Goal: Task Accomplishment & Management: Use online tool/utility

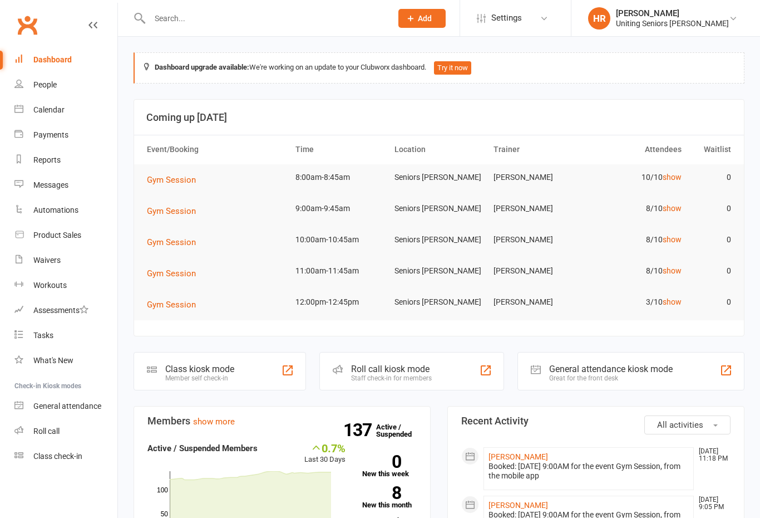
click at [672, 204] on link "show" at bounding box center [672, 208] width 19 height 9
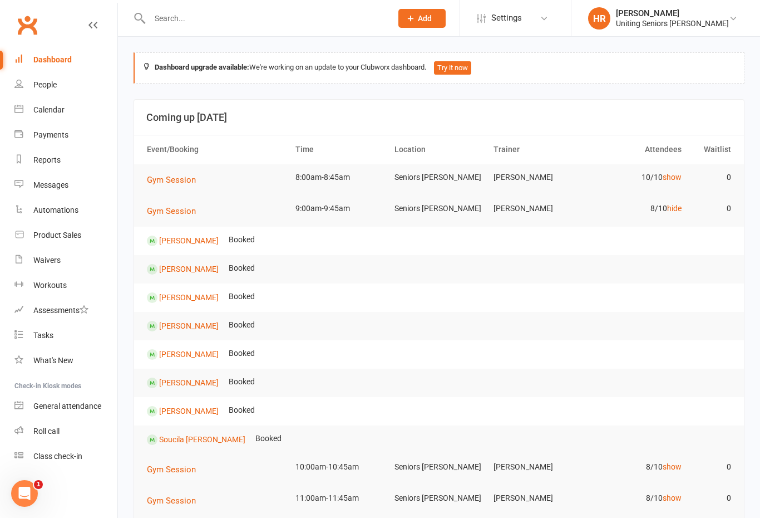
click at [672, 209] on link "hide" at bounding box center [674, 208] width 14 height 9
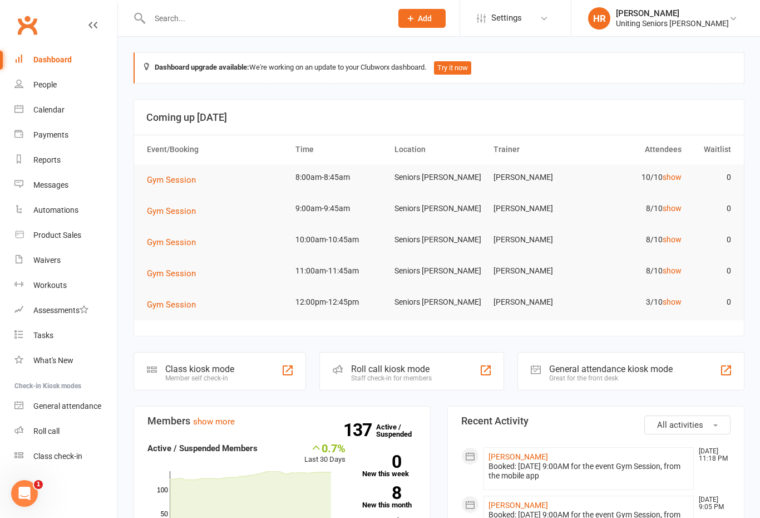
click at [664, 188] on td "10/10 show" at bounding box center [637, 177] width 99 height 26
click at [674, 174] on link "show" at bounding box center [672, 177] width 19 height 9
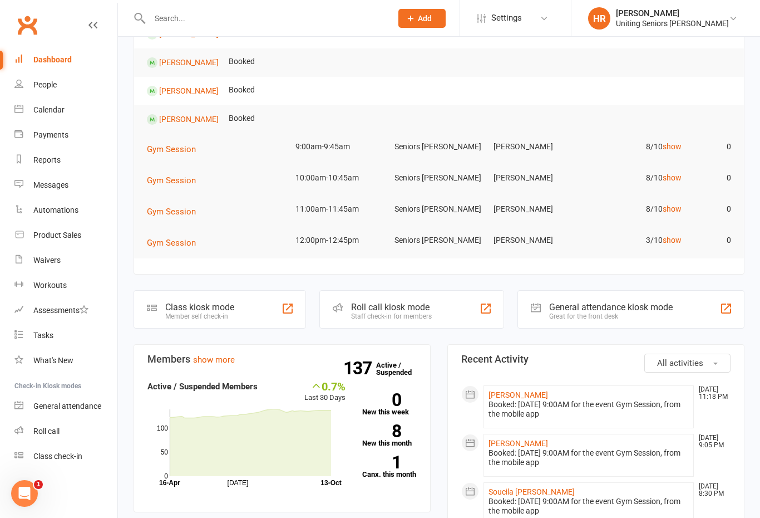
scroll to position [343, 0]
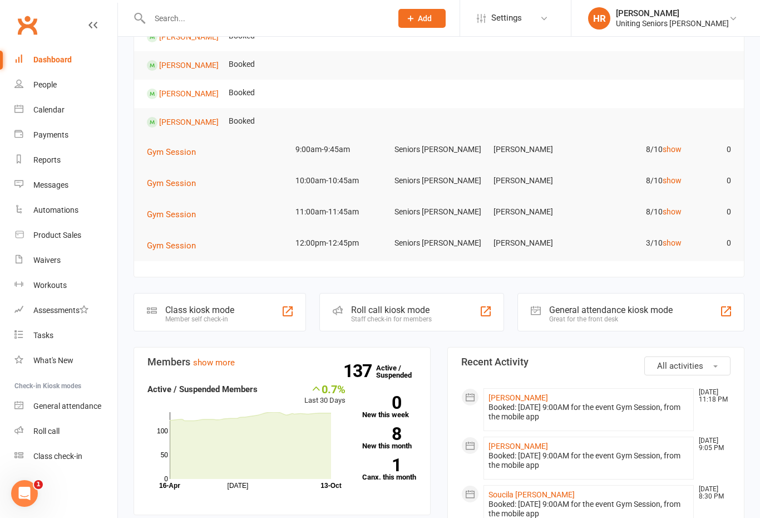
click at [421, 313] on div "Roll call kiosk mode" at bounding box center [391, 309] width 81 height 11
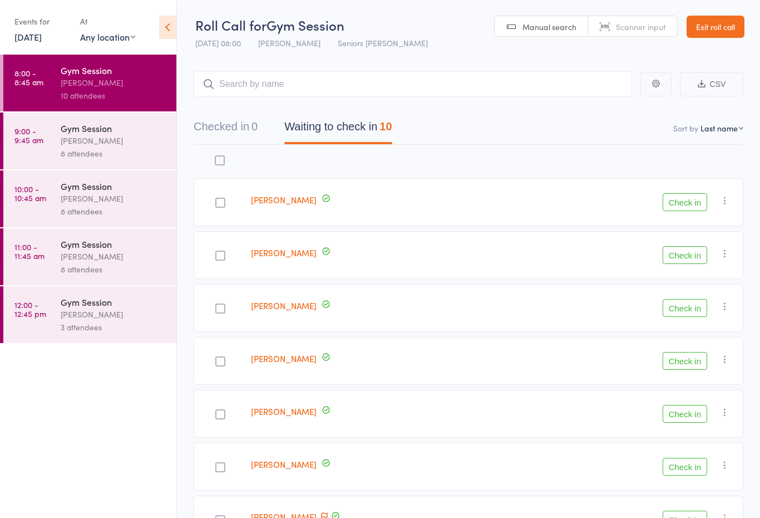
click at [687, 313] on button "Check in" at bounding box center [685, 308] width 45 height 18
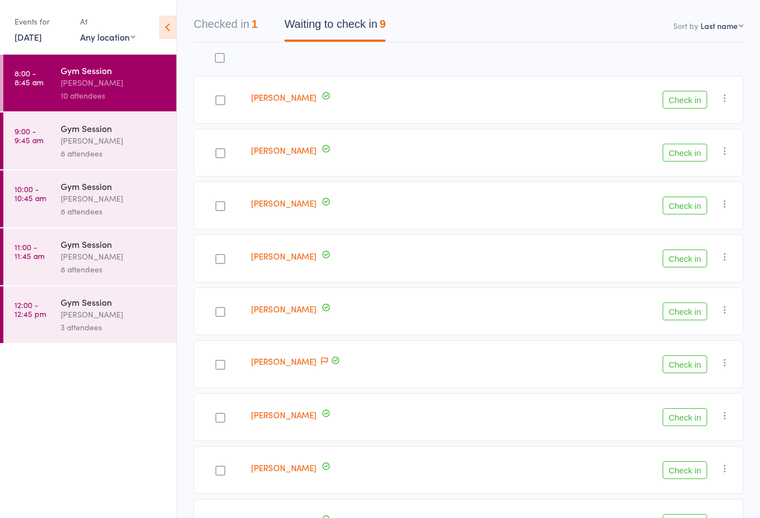
scroll to position [102, 0]
click at [682, 463] on button "Check in" at bounding box center [685, 470] width 45 height 18
click at [697, 415] on button "Check in" at bounding box center [685, 417] width 45 height 18
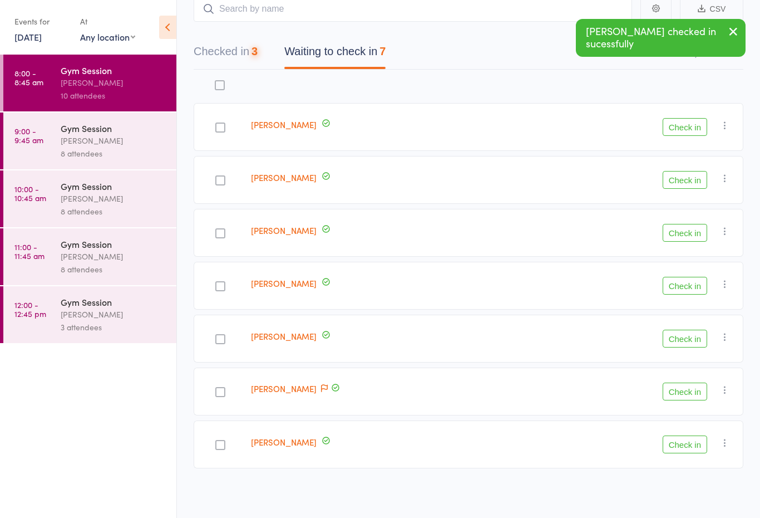
scroll to position [58, 0]
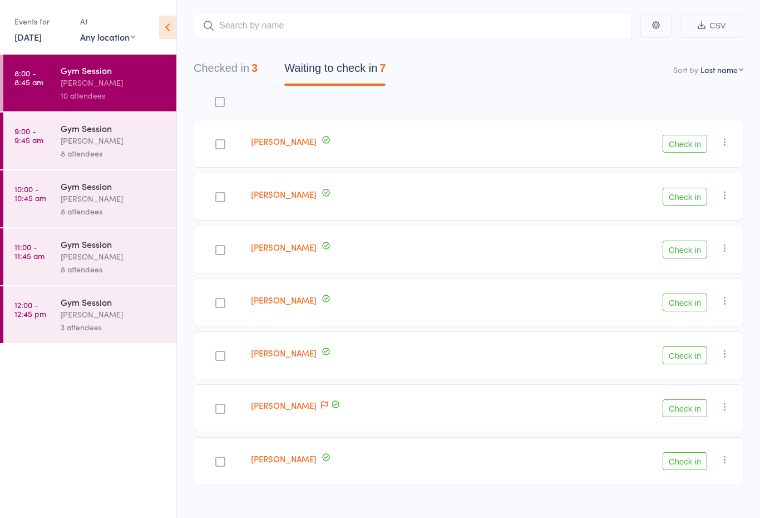
click at [223, 202] on div at bounding box center [220, 197] width 10 height 10
click at [218, 194] on input "checkbox" at bounding box center [218, 194] width 0 height 0
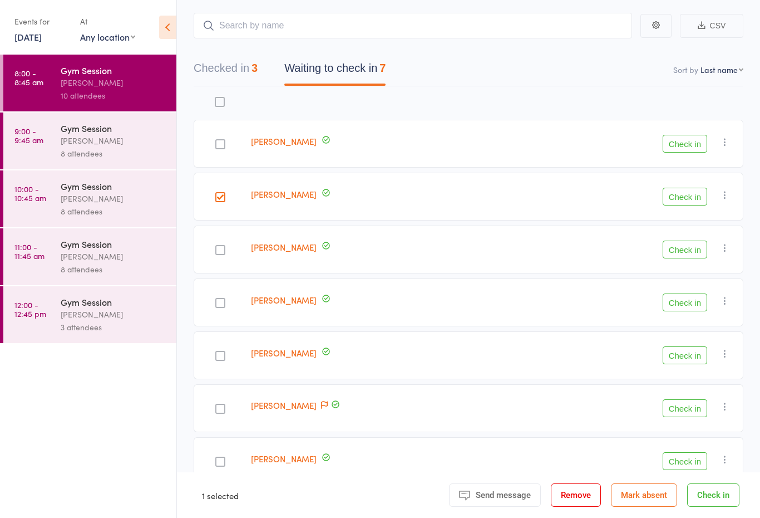
click at [693, 196] on button "Check in" at bounding box center [685, 197] width 45 height 18
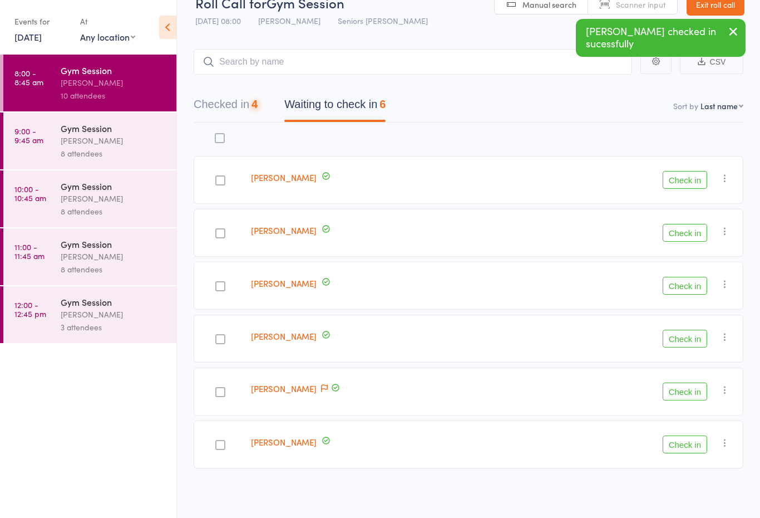
scroll to position [6, 0]
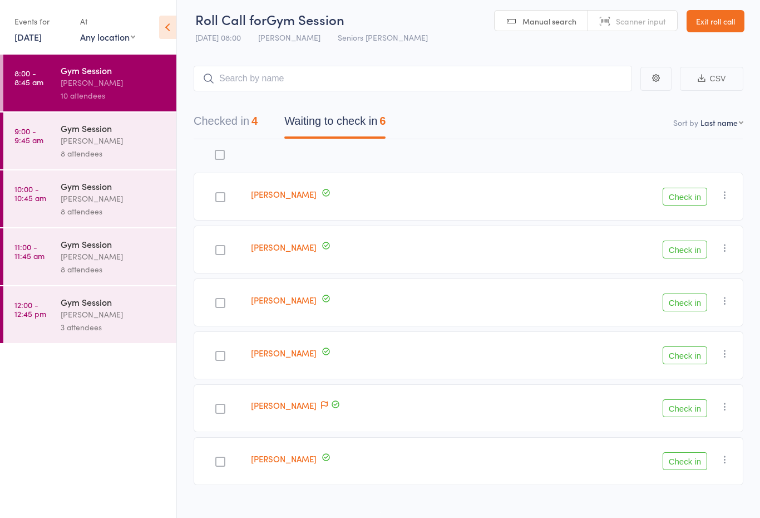
click at [225, 199] on div at bounding box center [220, 197] width 10 height 10
click at [218, 194] on input "checkbox" at bounding box center [218, 194] width 0 height 0
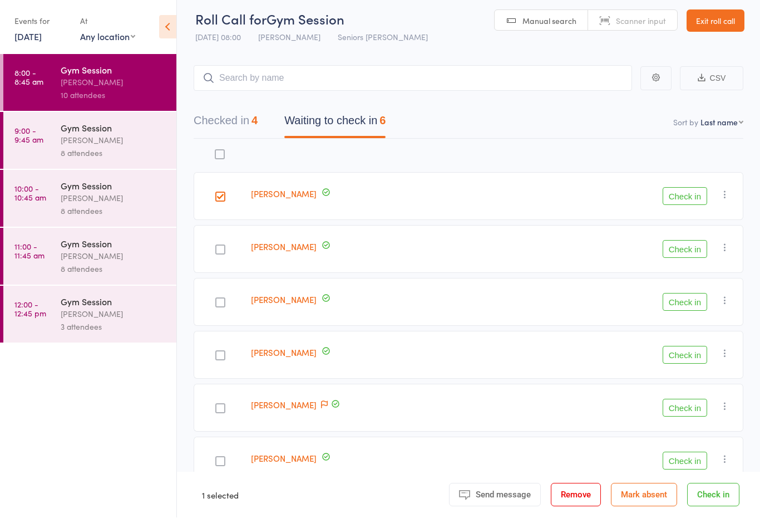
click at [694, 203] on button "Check in" at bounding box center [685, 197] width 45 height 18
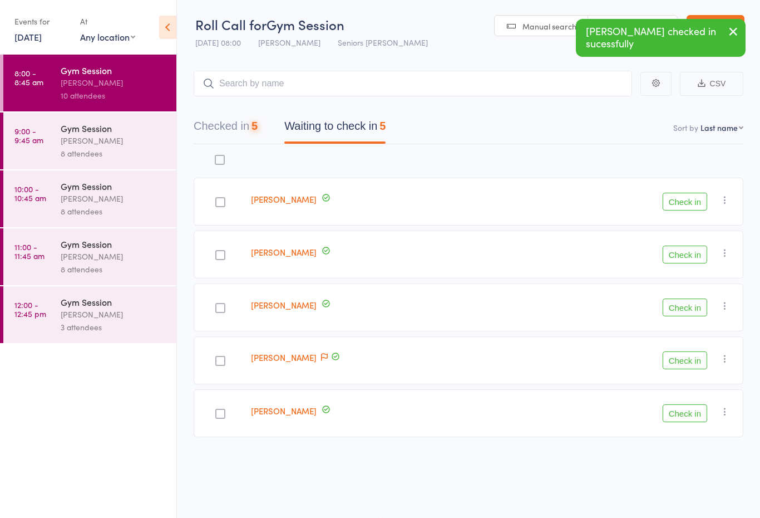
scroll to position [8, 0]
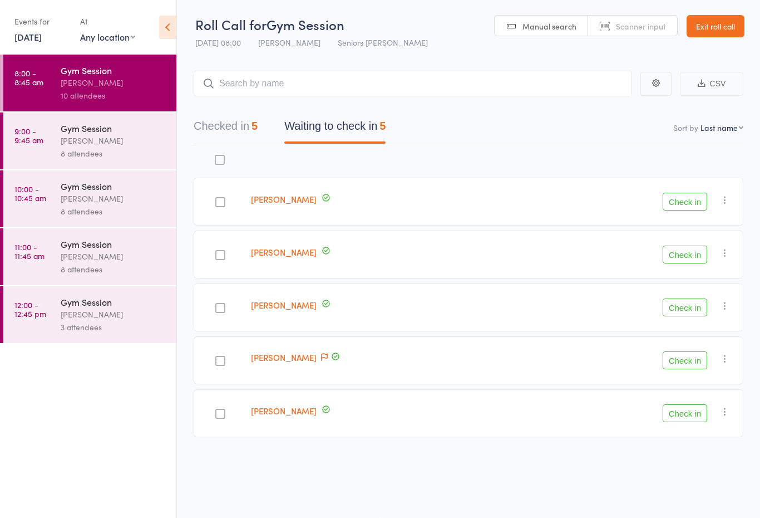
click at [220, 408] on div at bounding box center [220, 413] width 10 height 10
click at [218, 410] on input "checkbox" at bounding box center [218, 410] width 0 height 0
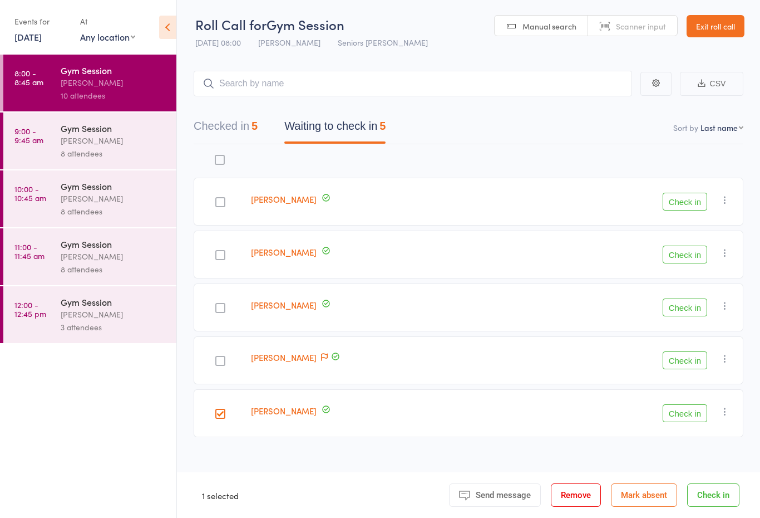
click at [695, 407] on button "Check in" at bounding box center [685, 413] width 45 height 18
